Goal: Browse casually

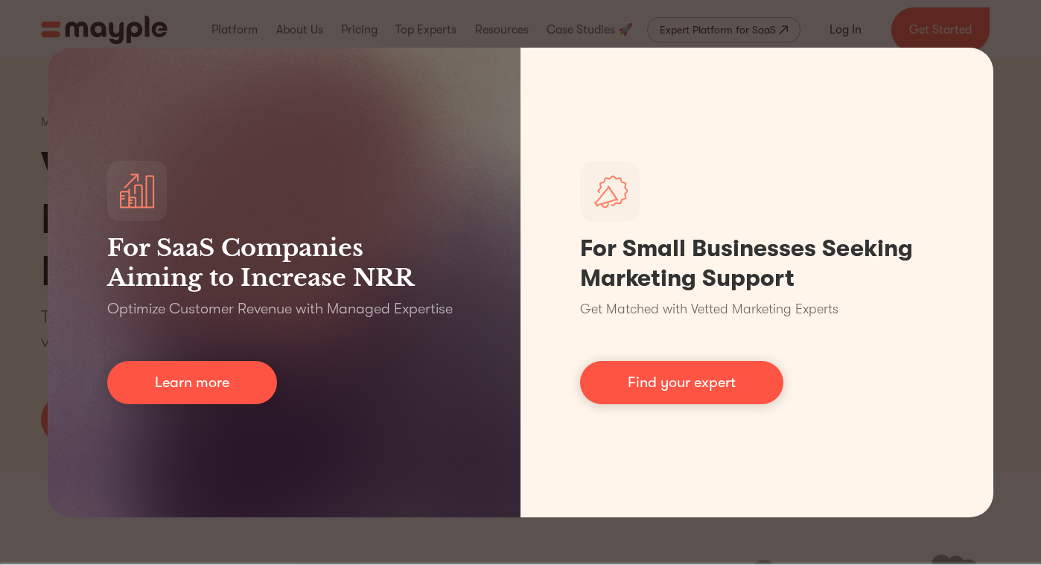
click at [25, 374] on div "For SaaS Companies Aiming to Increase NRR Optimize Customer Revenue with Manage…" at bounding box center [520, 282] width 1041 height 565
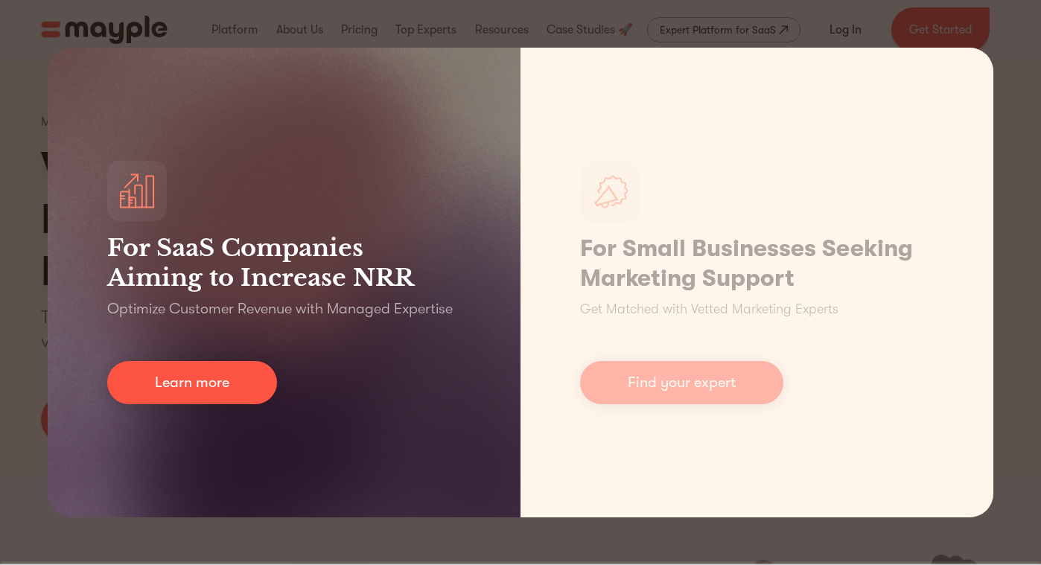
click at [103, 481] on div "For SaaS Companies Aiming to Increase NRR Optimize Customer Revenue with Manage…" at bounding box center [284, 283] width 473 height 470
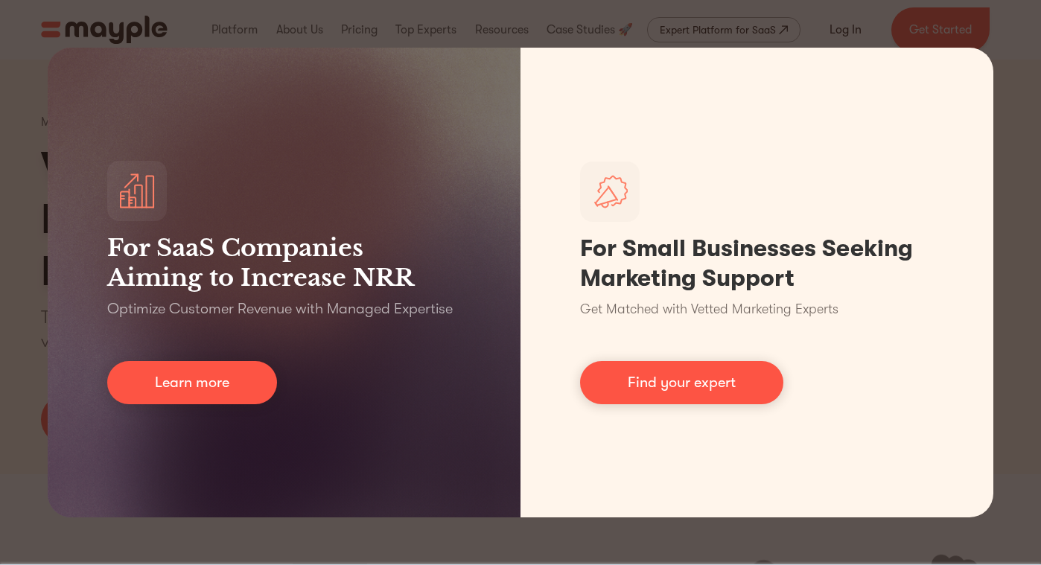
click at [397, 28] on div "For SaaS Companies Aiming to Increase NRR Optimize Customer Revenue with Manage…" at bounding box center [520, 282] width 1041 height 565
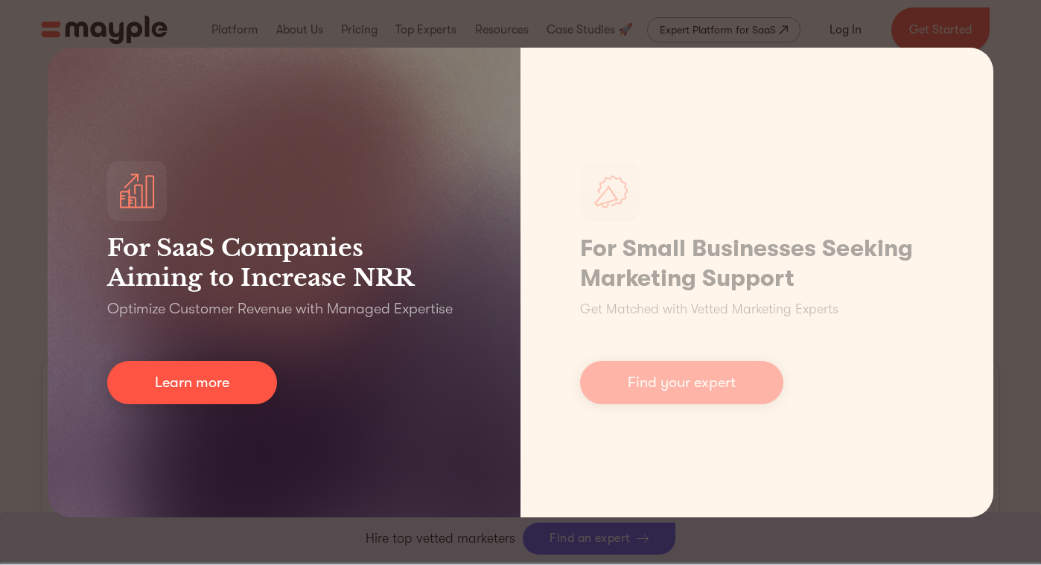
scroll to position [592, 0]
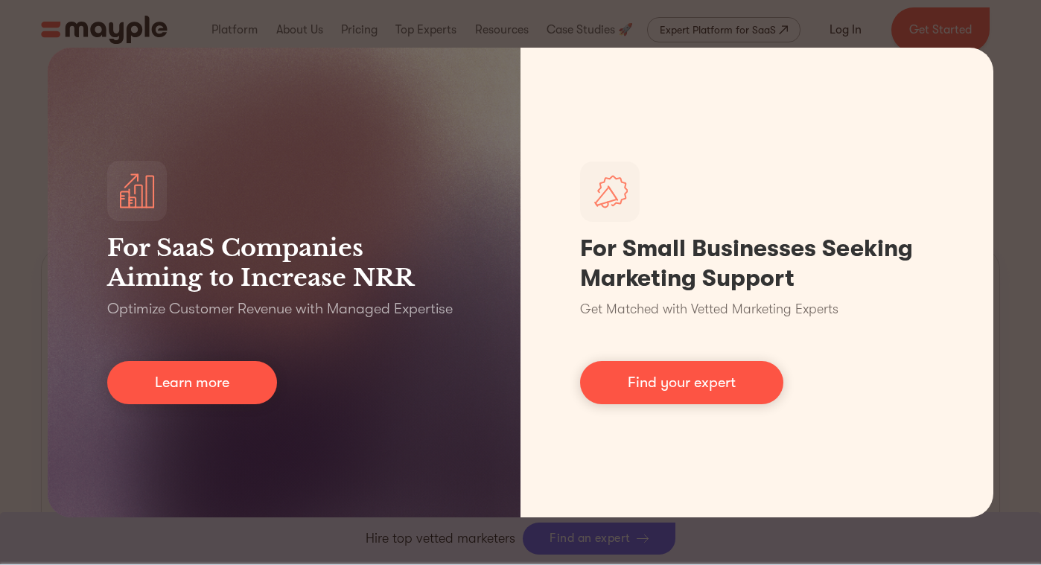
click at [1005, 157] on div "For SaaS Companies Aiming to Increase NRR Optimize Customer Revenue with Manage…" at bounding box center [520, 282] width 1041 height 565
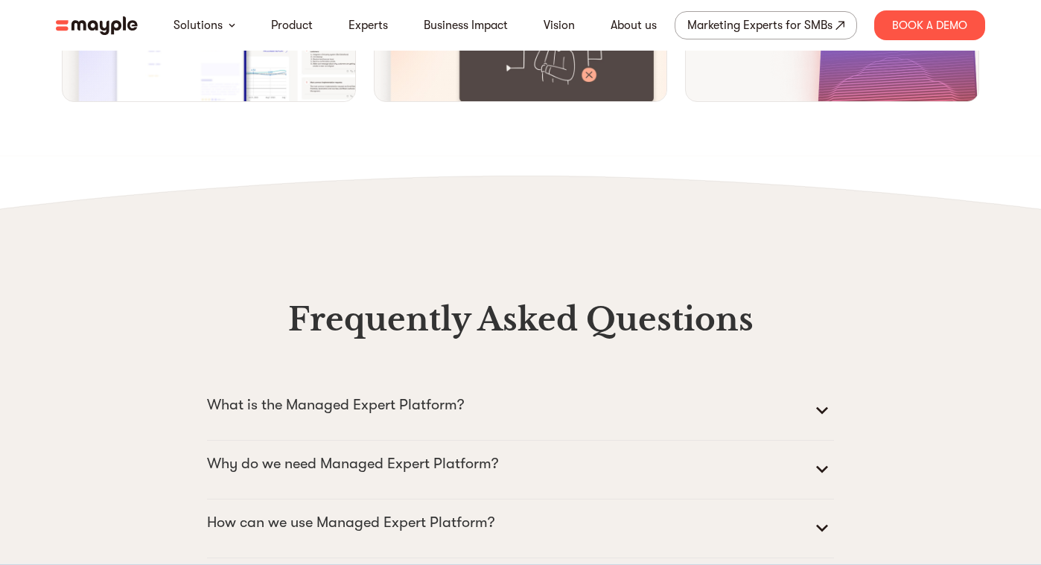
scroll to position [6311, 0]
